Goal: Task Accomplishment & Management: Use online tool/utility

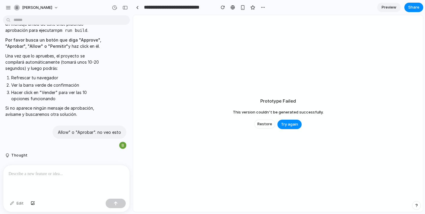
scroll to position [728, 0]
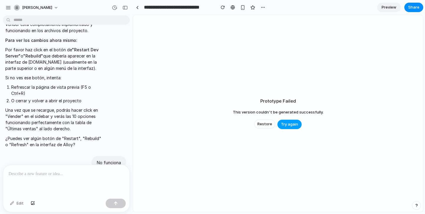
click at [289, 128] on button "Try again" at bounding box center [289, 124] width 24 height 9
click at [288, 124] on span "Try again" at bounding box center [289, 125] width 17 height 6
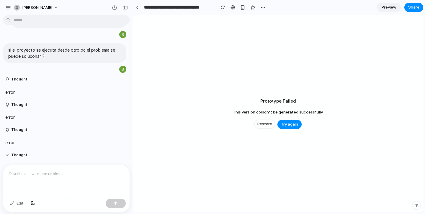
scroll to position [3025, 0]
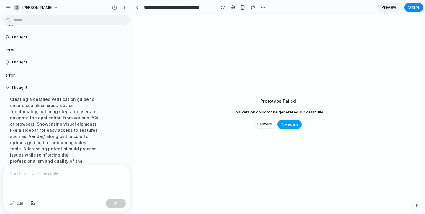
click at [285, 121] on button "Try again" at bounding box center [289, 124] width 24 height 9
click at [285, 123] on span "Try again" at bounding box center [289, 125] width 17 height 6
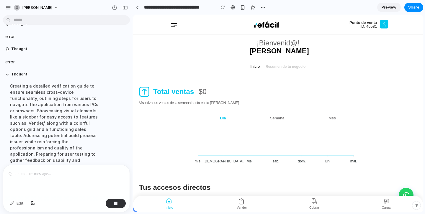
scroll to position [0, 0]
drag, startPoint x: 127, startPoint y: 7, endPoint x: 103, endPoint y: 21, distance: 27.6
click at [127, 7] on div "button" at bounding box center [124, 8] width 5 height 4
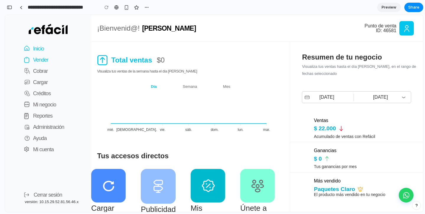
click at [37, 55] on button "Vender" at bounding box center [33, 59] width 30 height 11
click at [38, 60] on p "Vender" at bounding box center [40, 60] width 15 height 8
click at [38, 50] on p "Inicio" at bounding box center [38, 49] width 11 height 8
click at [38, 76] on button "Cobrar" at bounding box center [33, 71] width 30 height 11
click at [46, 111] on button "Reportes" at bounding box center [35, 115] width 34 height 11
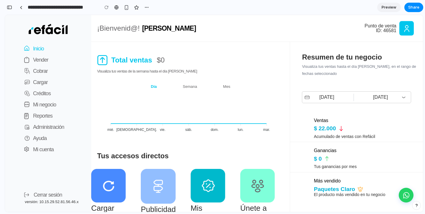
click at [38, 47] on p "Inicio" at bounding box center [38, 49] width 11 height 8
click at [11, 7] on div "button" at bounding box center [9, 7] width 5 height 4
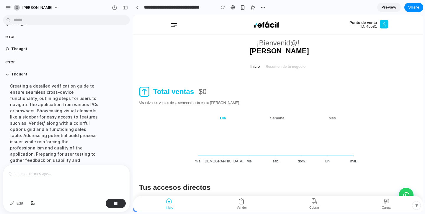
click at [41, 174] on p at bounding box center [67, 174] width 116 height 7
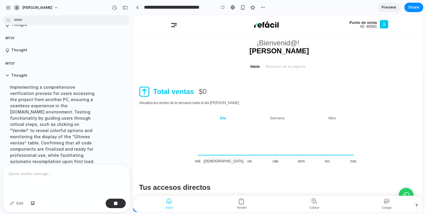
scroll to position [3063, 0]
